Goal: Task Accomplishment & Management: Use online tool/utility

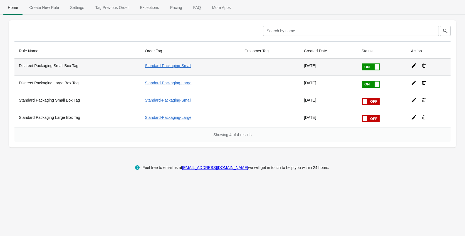
click at [99, 69] on th "Discreet Packaging Small Box Tag" at bounding box center [77, 66] width 126 height 17
click at [412, 68] on icon at bounding box center [413, 65] width 4 height 4
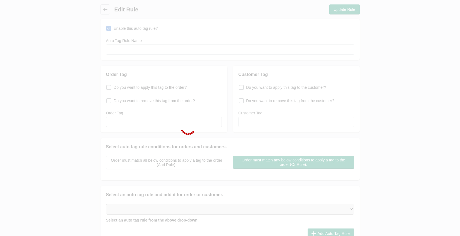
type input "Discreet Packaging Small Box Tag"
checkbox input "true"
type input "Standard-Packaging-Small"
select select "6"
select select "3"
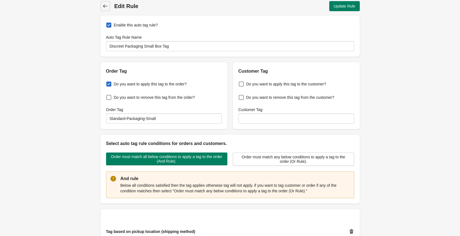
scroll to position [4, 0]
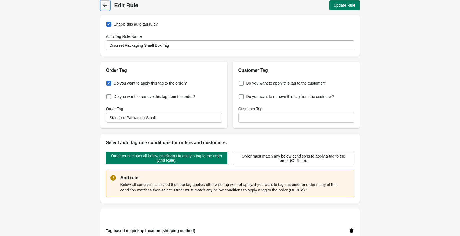
click at [104, 5] on icon at bounding box center [105, 5] width 4 height 3
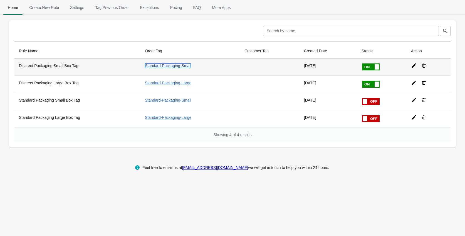
click at [171, 66] on link "Standard-Packaging-Small" at bounding box center [168, 65] width 46 height 4
click at [415, 68] on icon at bounding box center [414, 66] width 6 height 6
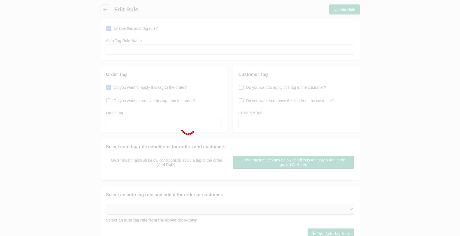
type input "Discreet Packaging Small Box Tag"
checkbox input "true"
type input "Standard-Packaging-Small"
select select "6"
select select "3"
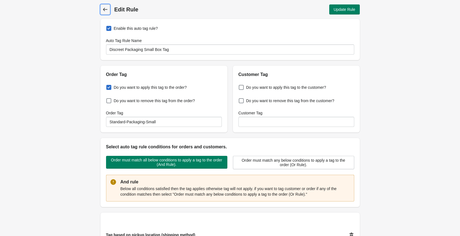
click at [101, 8] on span "Back" at bounding box center [105, 10] width 8 height 8
